Goal: Information Seeking & Learning: Learn about a topic

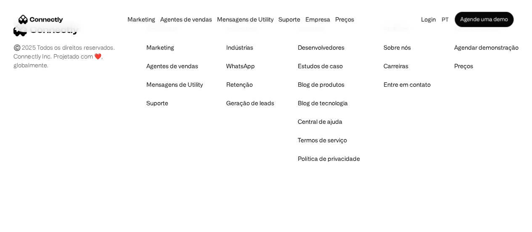
scroll to position [5040, 0]
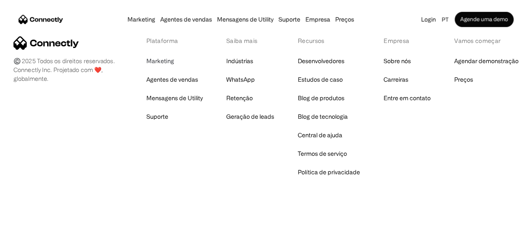
click at [174, 67] on link "Marketing" at bounding box center [160, 61] width 28 height 12
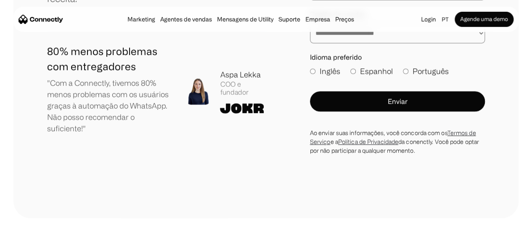
scroll to position [2982, 0]
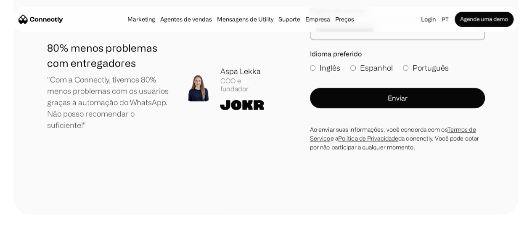
click at [63, 18] on img "home" at bounding box center [41, 19] width 45 height 9
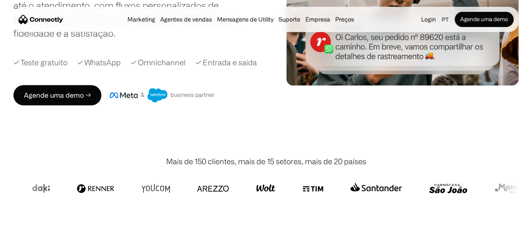
scroll to position [90, 0]
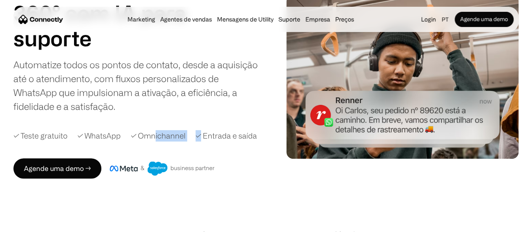
drag, startPoint x: 174, startPoint y: 138, endPoint x: 219, endPoint y: 130, distance: 45.2
click at [219, 130] on div "Sua plataforma 360° com IA para agentes de vendas suporte utility agentes de ve…" at bounding box center [144, 76] width 263 height 203
click at [205, 80] on div "Automatize todos os pontos de contato, desde a aquisição até o atendimento, com…" at bounding box center [137, 86] width 249 height 56
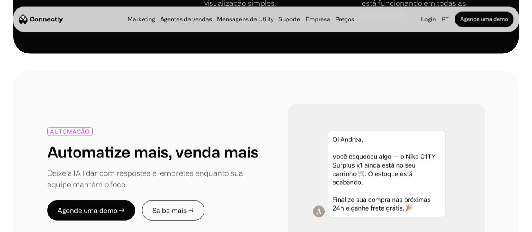
scroll to position [907, 0]
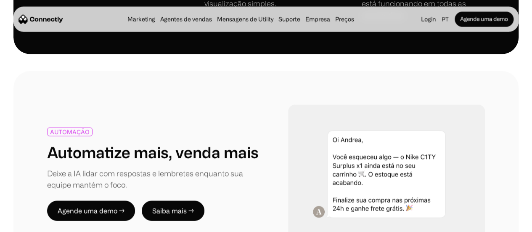
click at [183, 201] on link "Saiba mais →" at bounding box center [173, 211] width 63 height 20
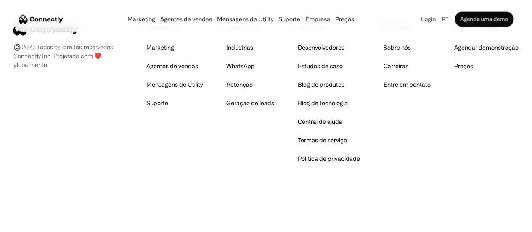
scroll to position [2561, 0]
click at [240, 72] on link "WhatsApp" at bounding box center [240, 66] width 29 height 12
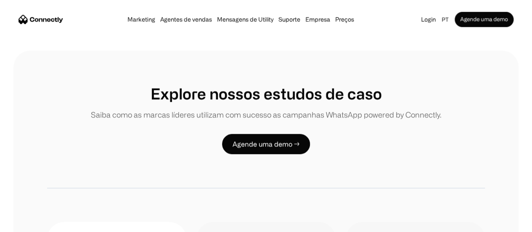
scroll to position [1918, 0]
